Goal: Transaction & Acquisition: Book appointment/travel/reservation

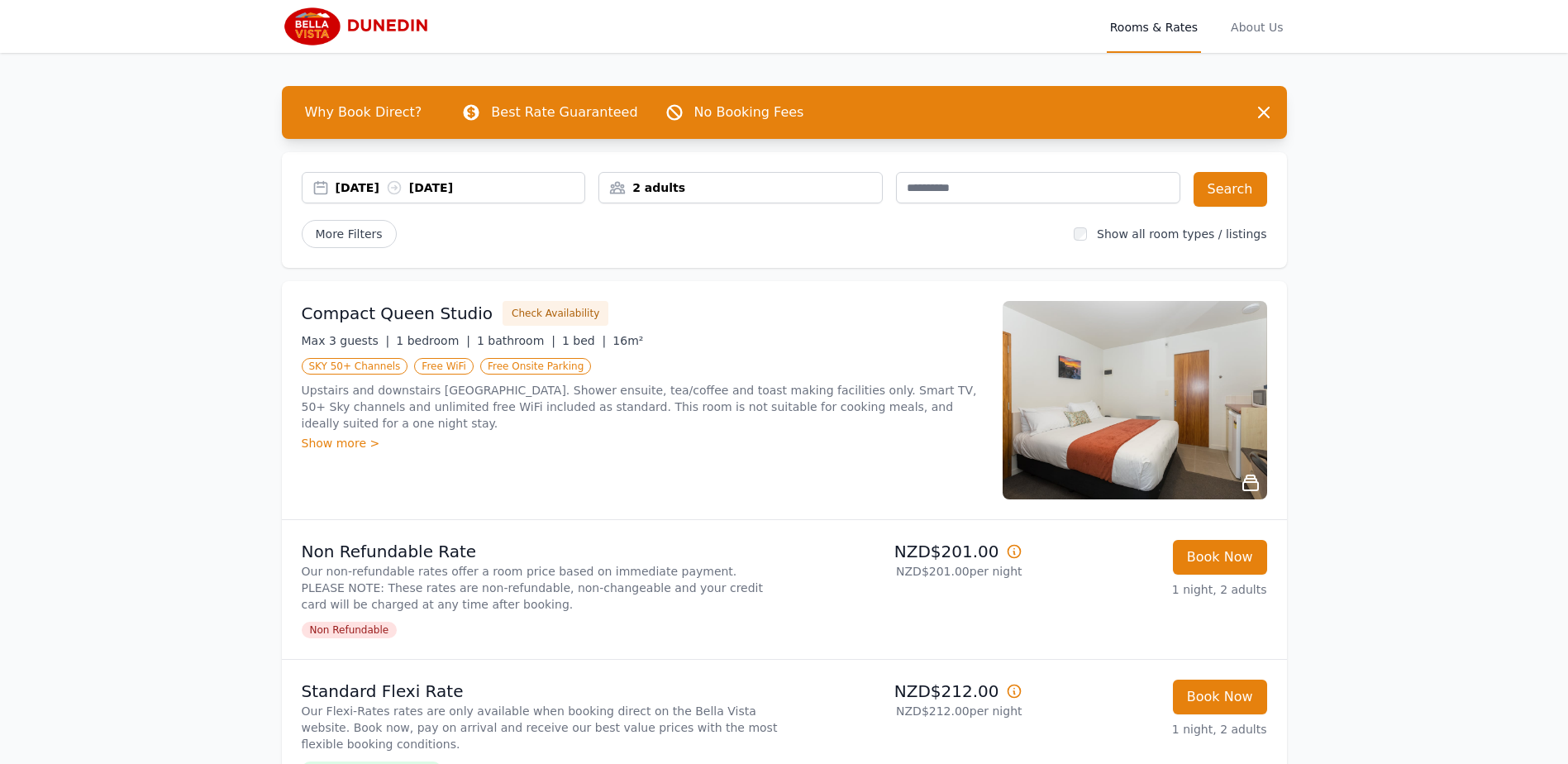
click at [704, 188] on div "2 adults" at bounding box center [741, 187] width 283 height 16
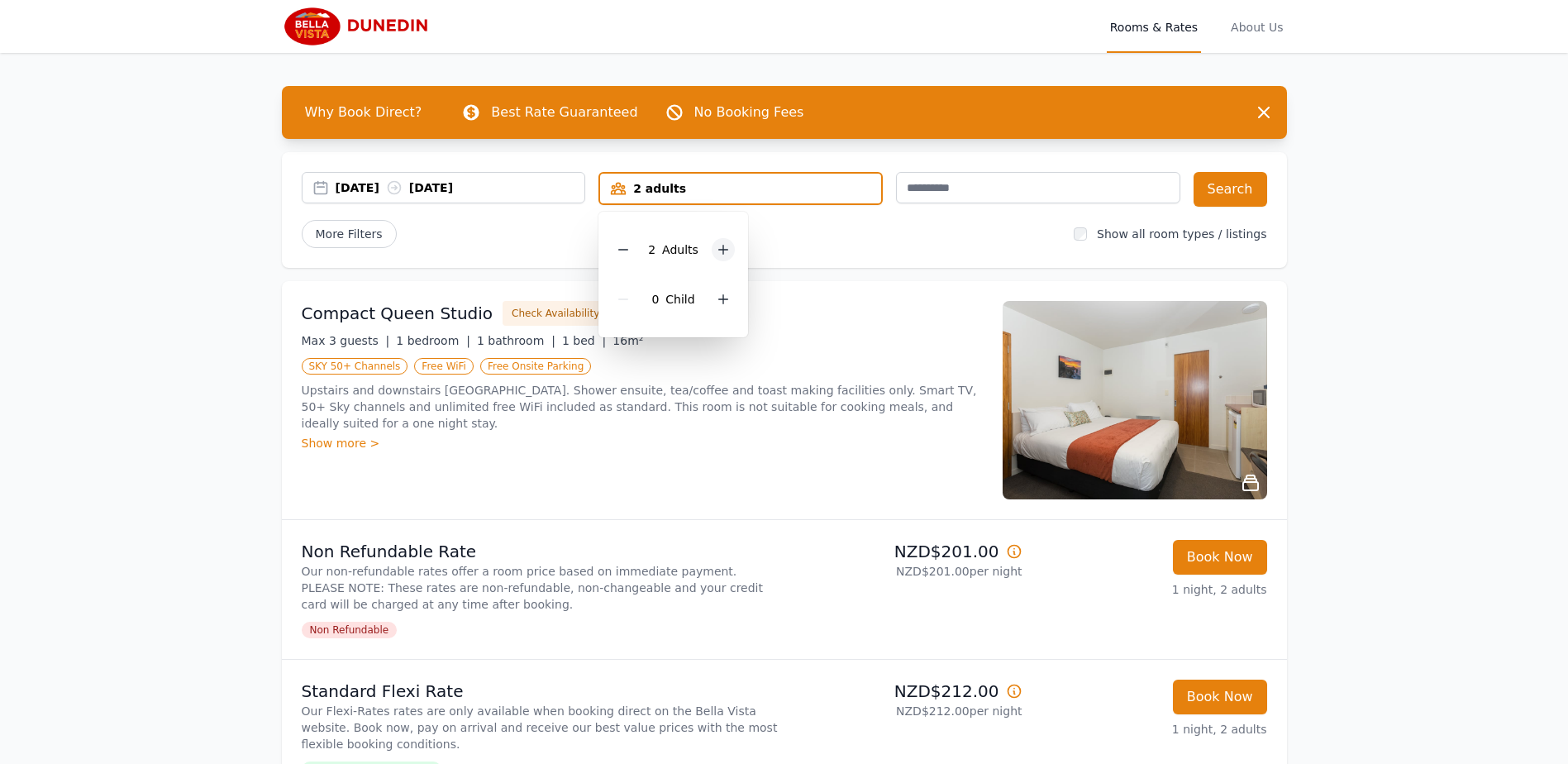
click at [722, 250] on icon at bounding box center [724, 251] width 9 height 9
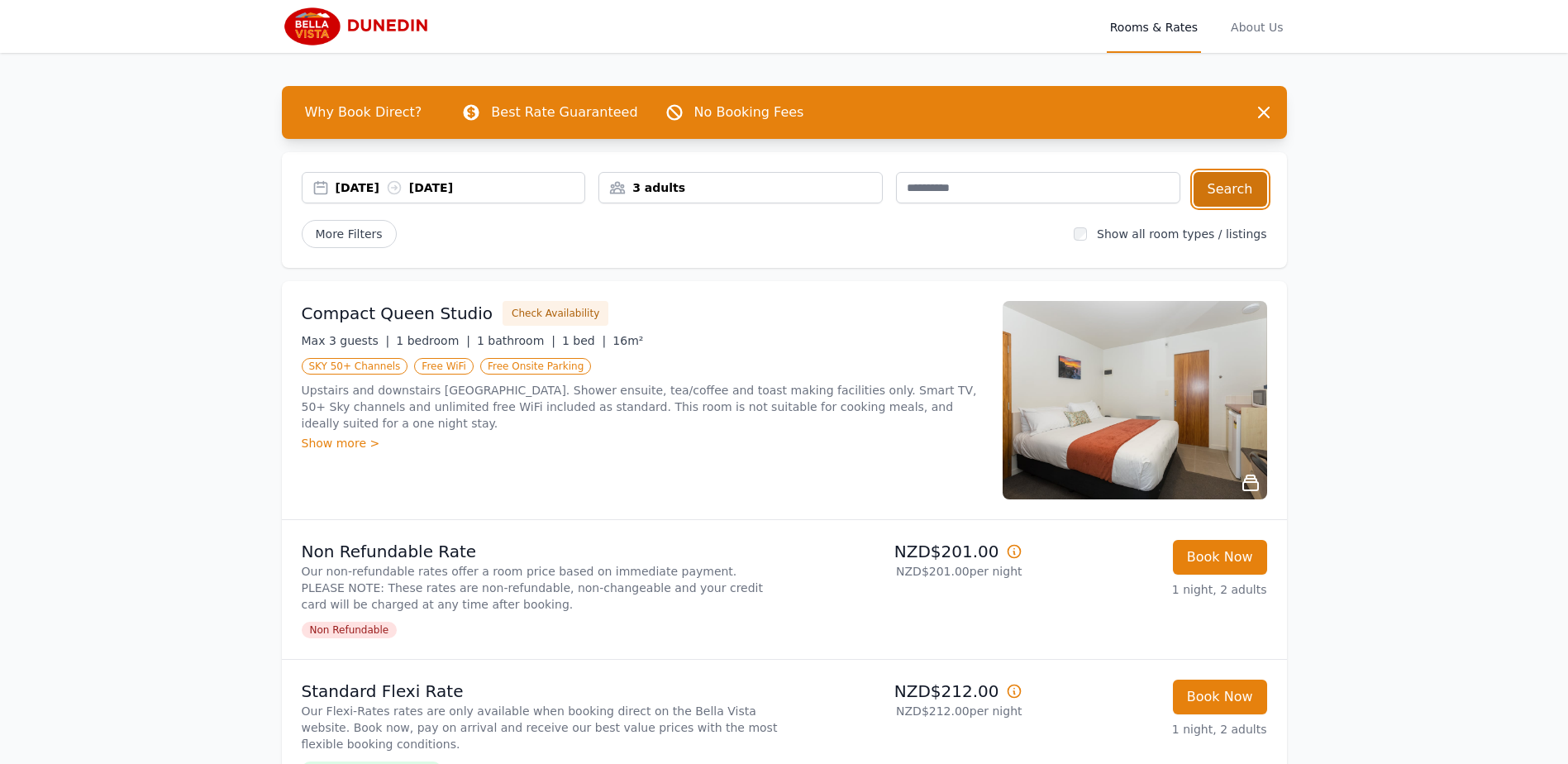
click at [1243, 185] on button "Search" at bounding box center [1230, 189] width 74 height 35
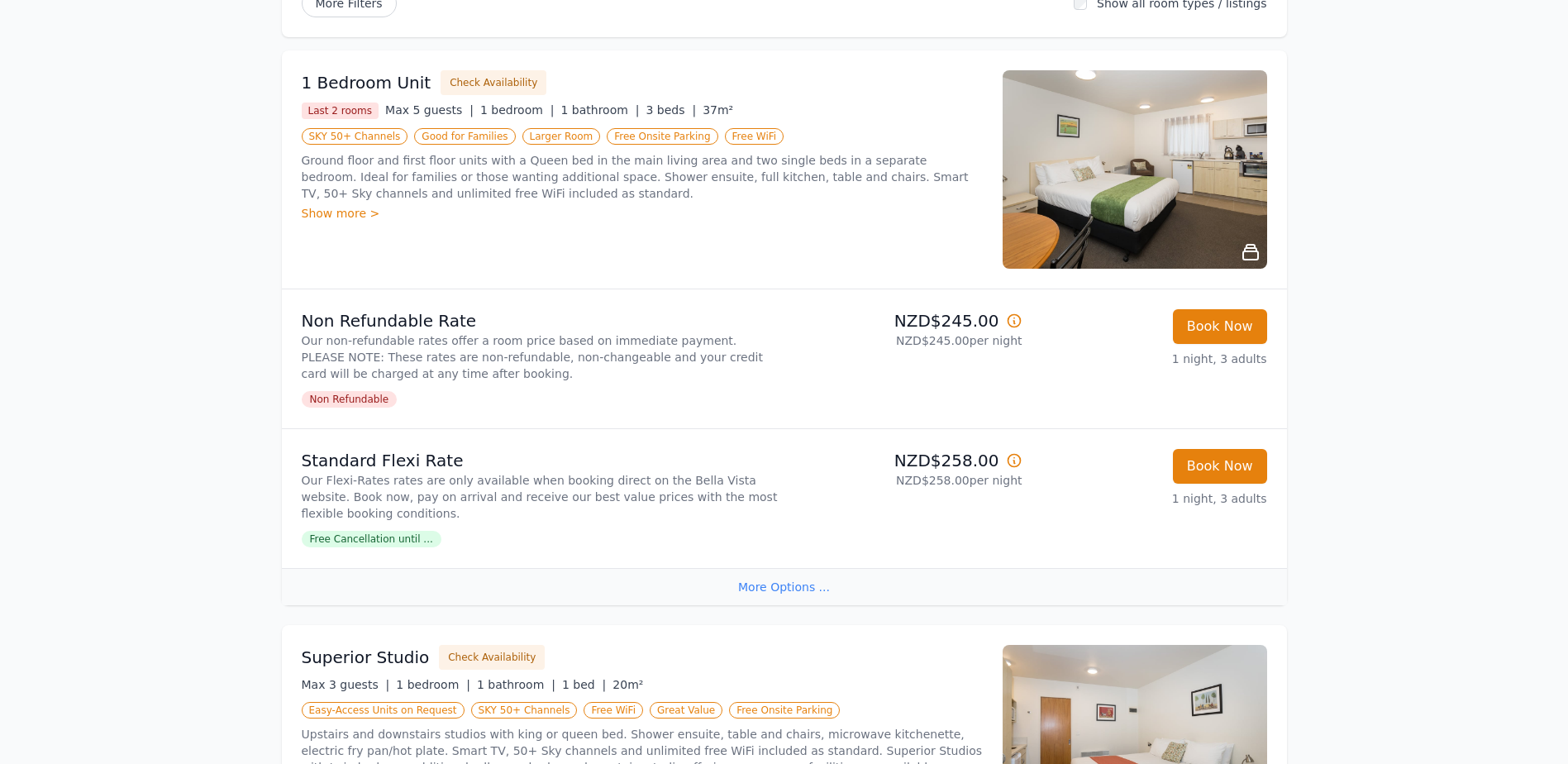
scroll to position [116, 0]
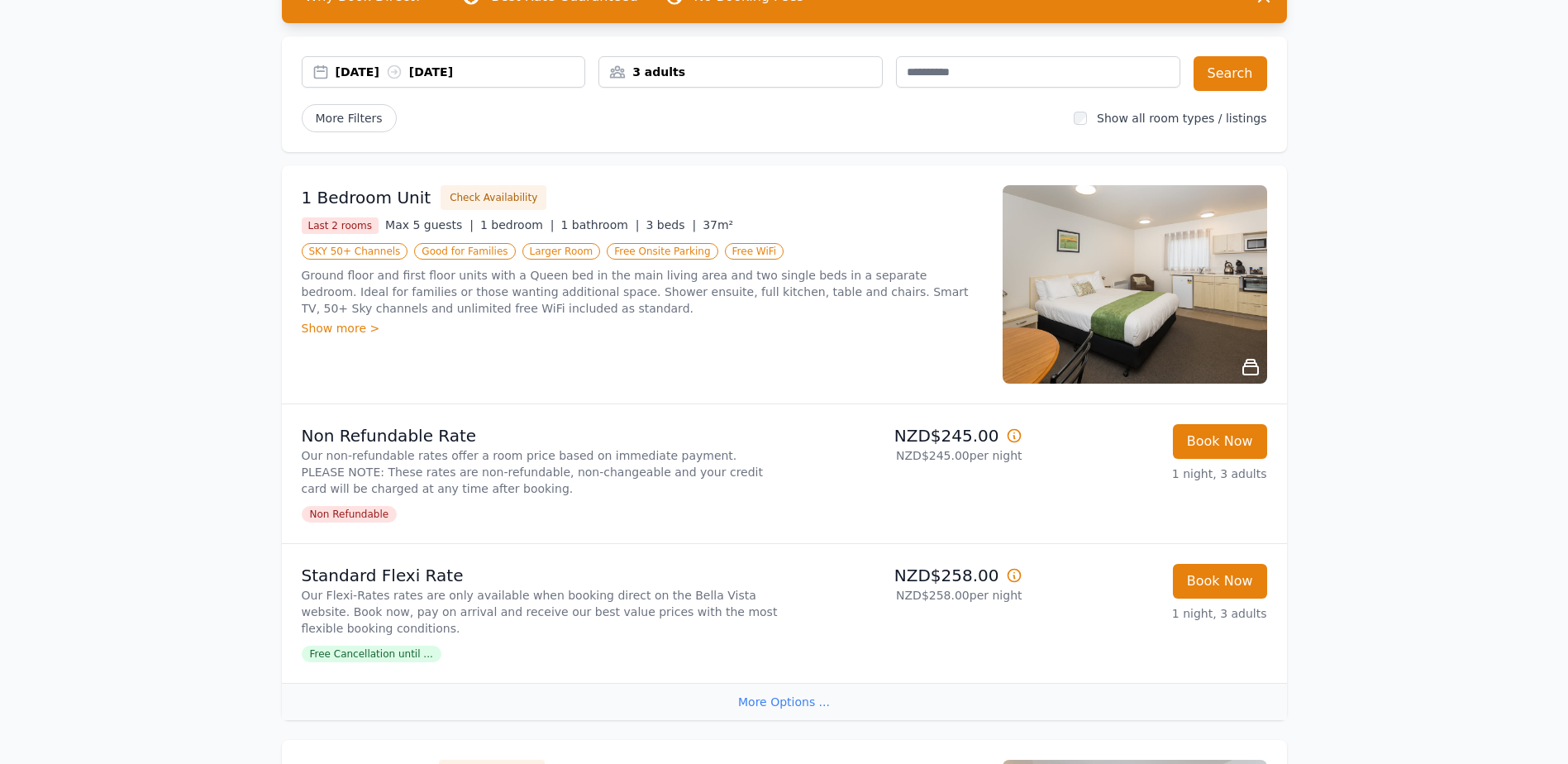
click at [1248, 363] on icon at bounding box center [1250, 367] width 15 height 15
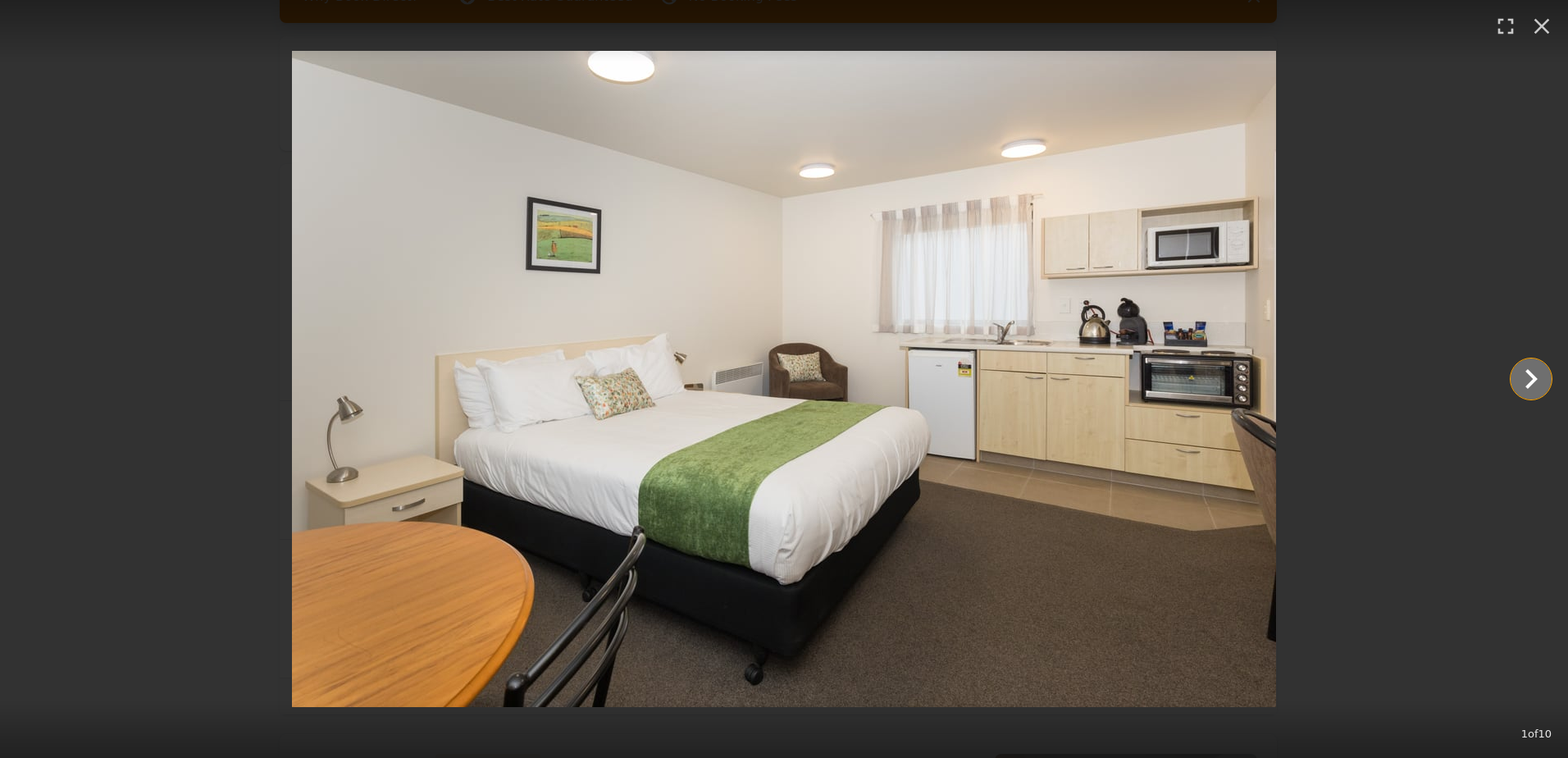
click at [1534, 379] on icon "Show slide 2 of 10" at bounding box center [1531, 379] width 12 height 20
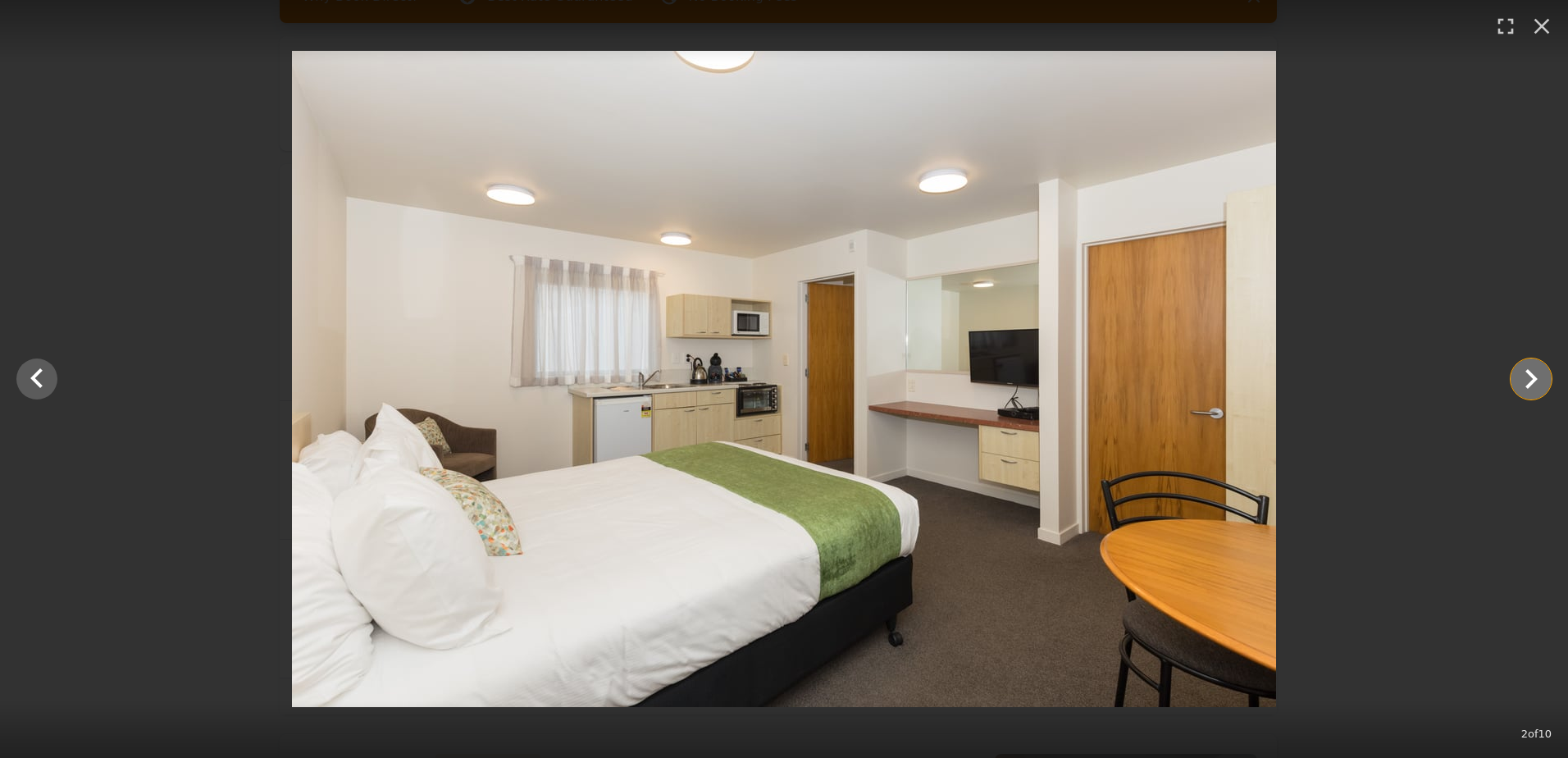
click at [1534, 379] on icon "Show slide 3 of 10" at bounding box center [1531, 379] width 12 height 20
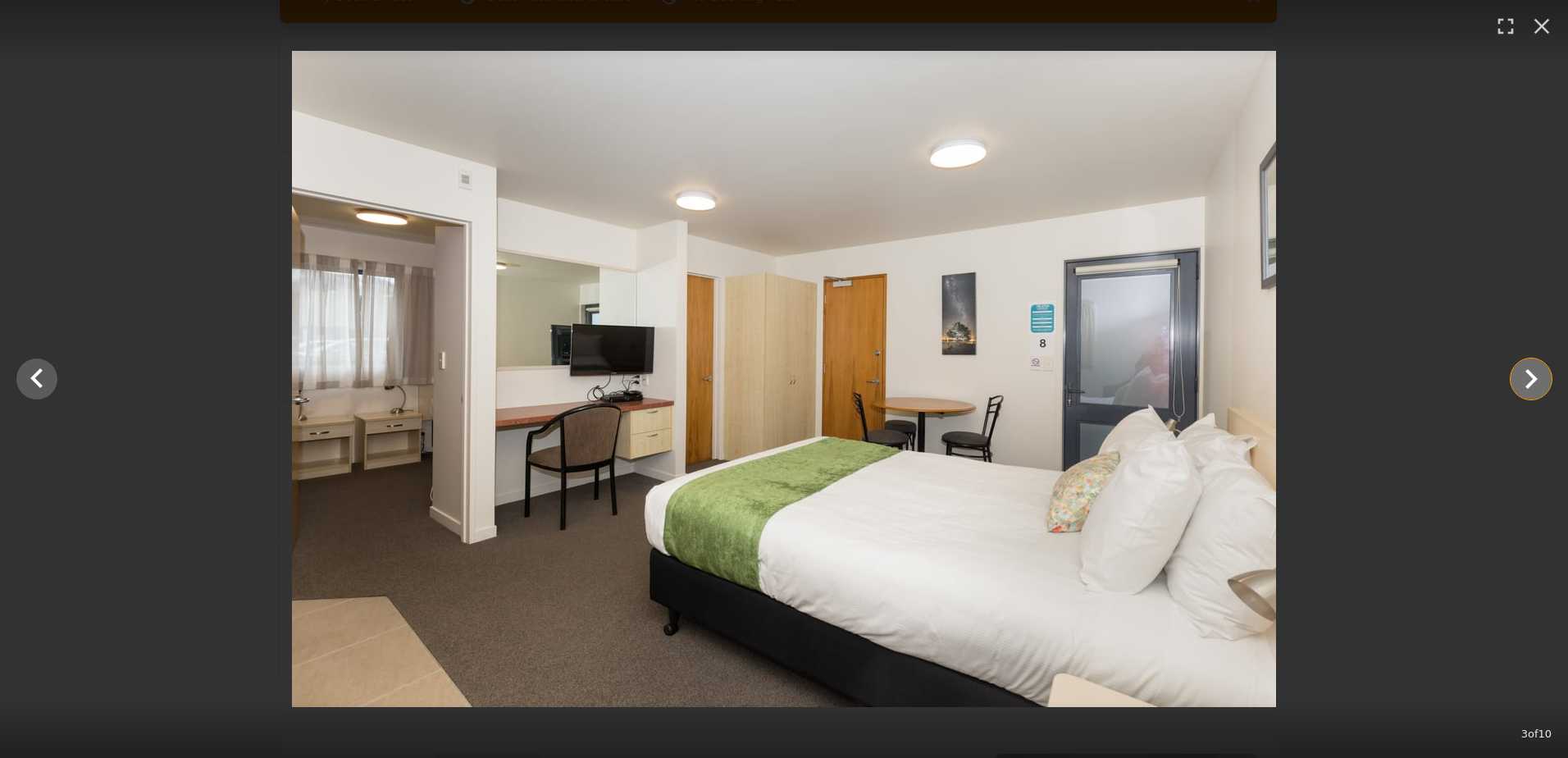
click at [1534, 379] on icon "Show slide 4 of 10" at bounding box center [1531, 379] width 12 height 20
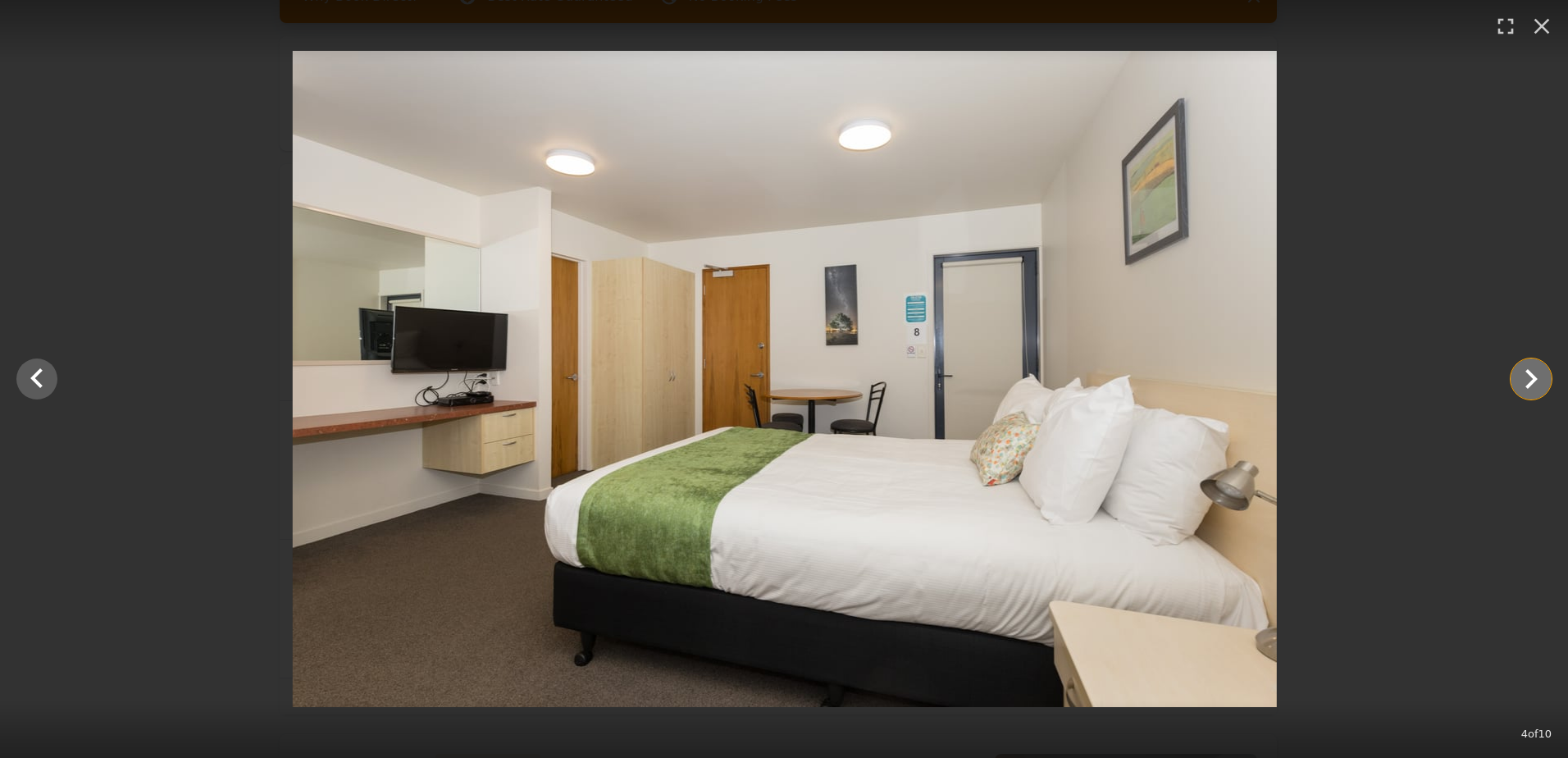
click at [1534, 379] on icon "Show slide 5 of 10" at bounding box center [1531, 379] width 12 height 20
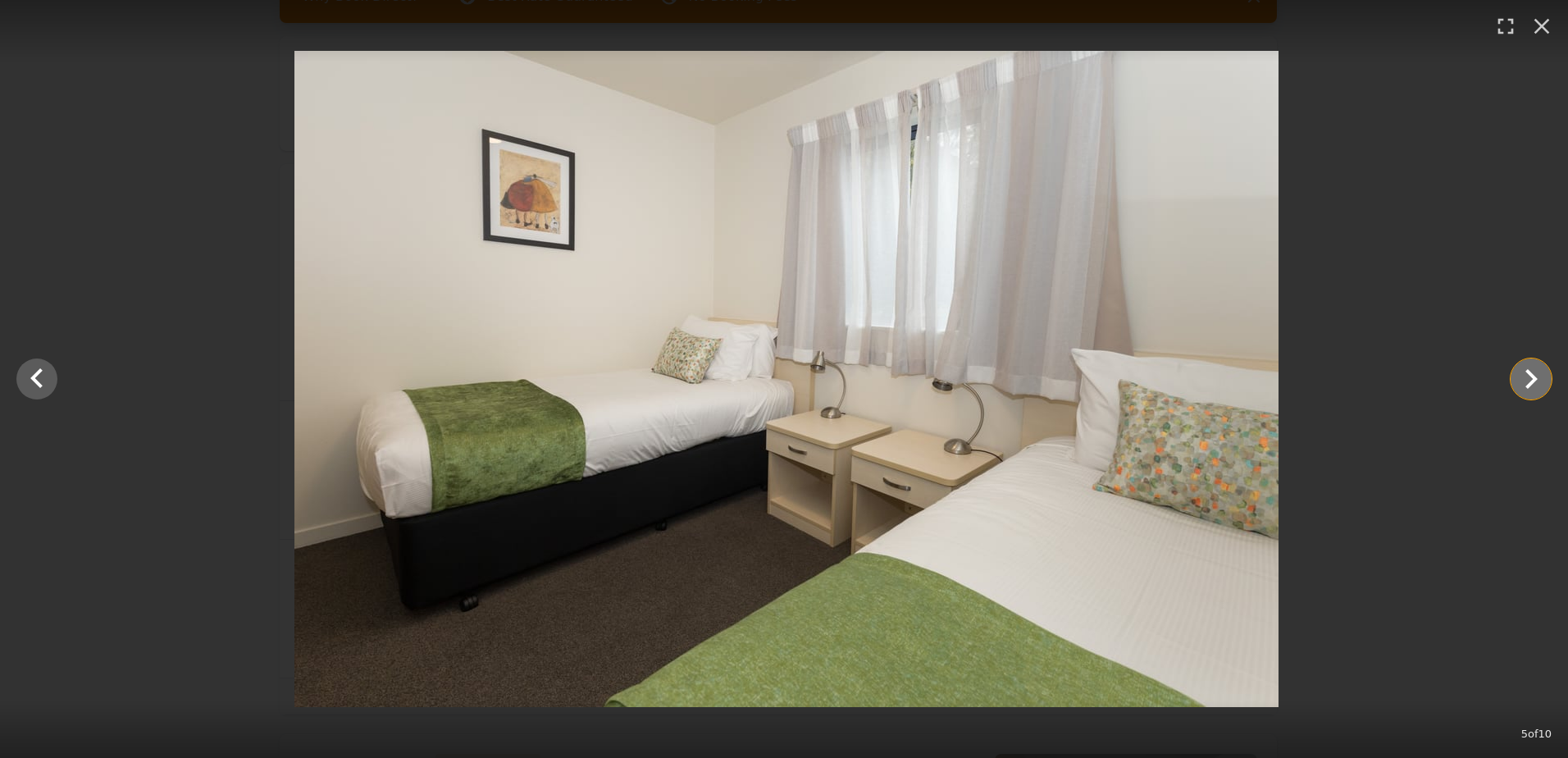
click at [1534, 379] on icon "Show slide 6 of 10" at bounding box center [1531, 379] width 12 height 20
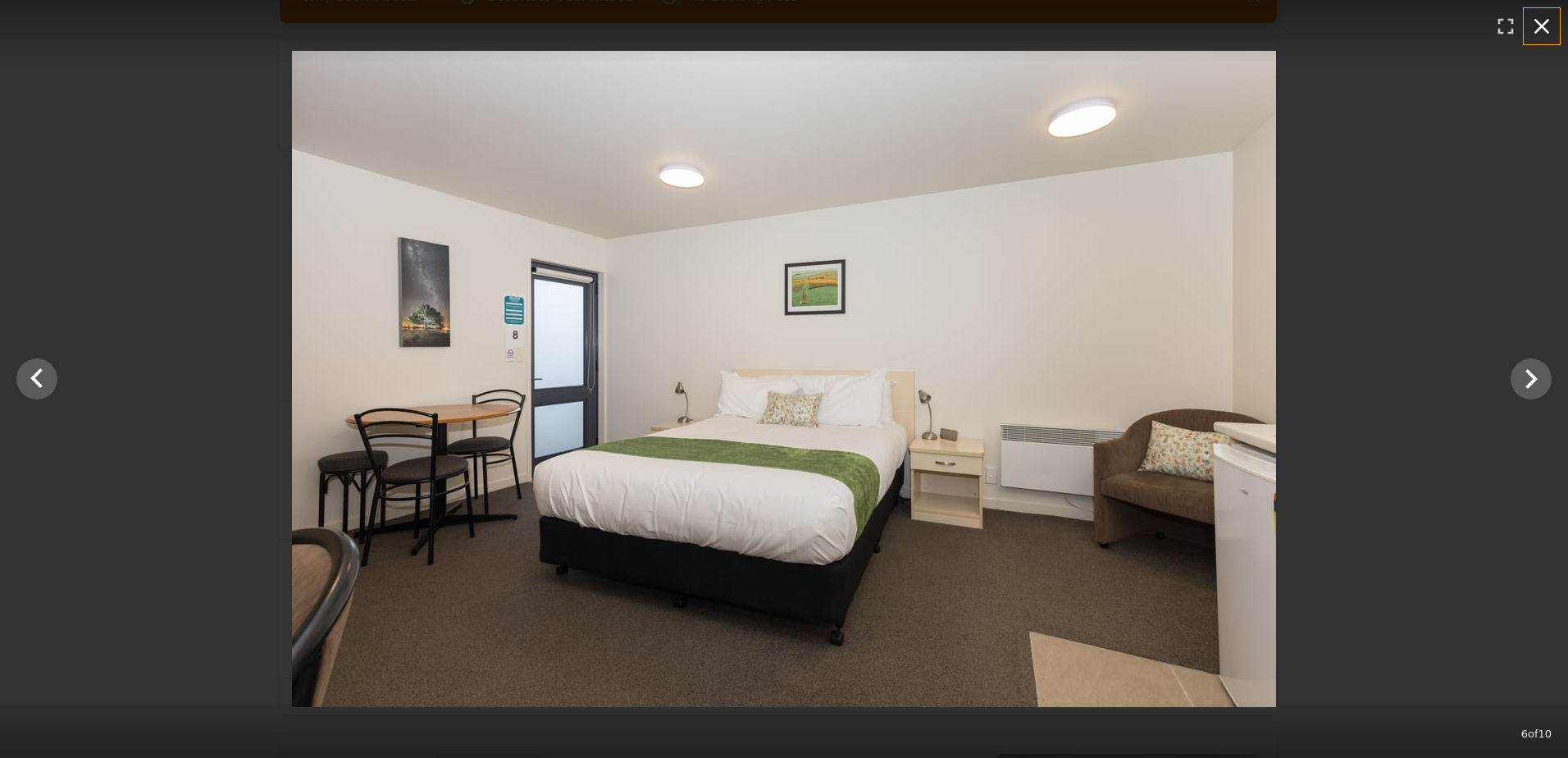
click at [1544, 28] on icon "button" at bounding box center [1542, 26] width 16 height 16
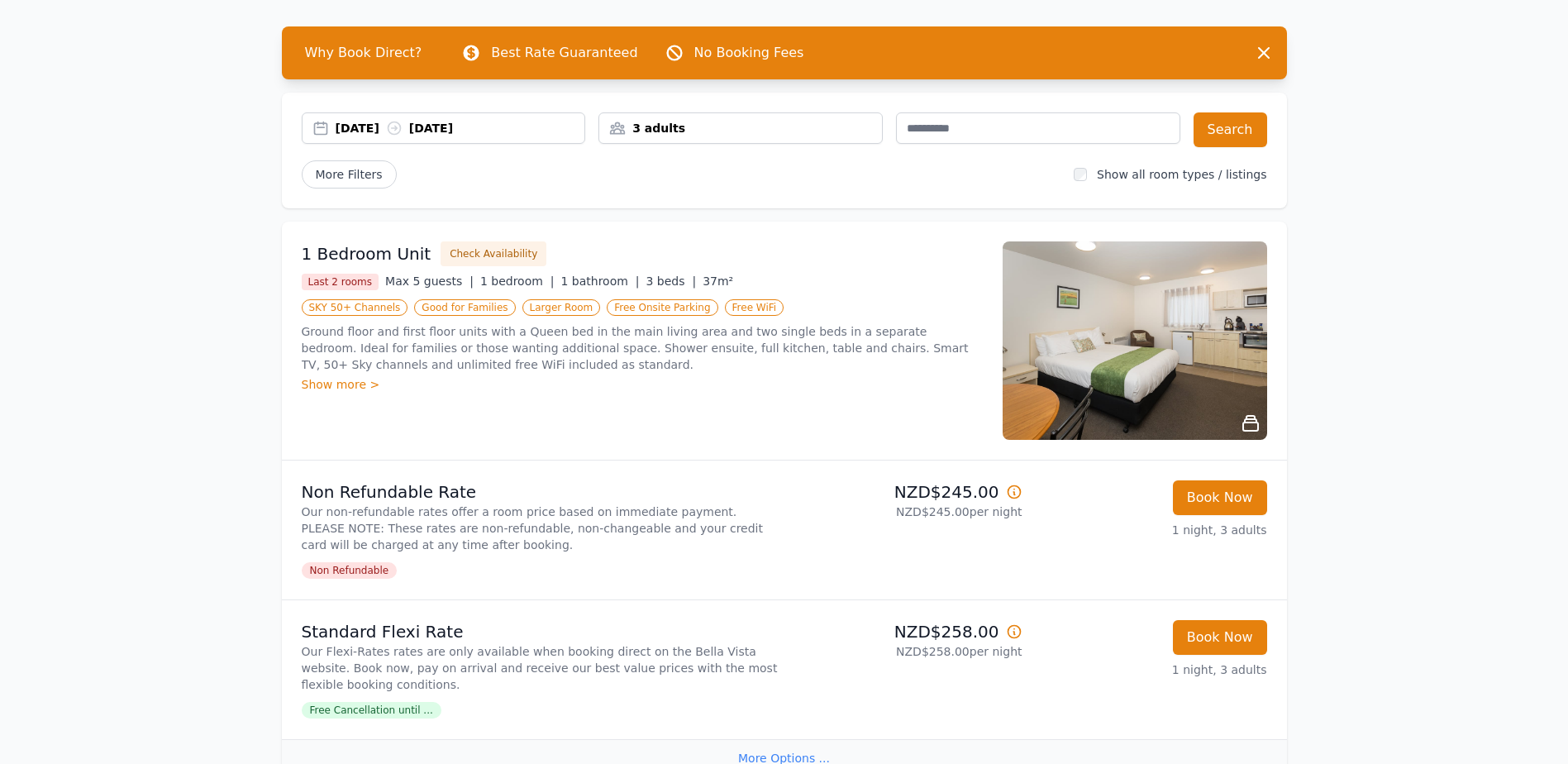
scroll to position [0, 0]
